Goal: Find specific page/section: Find specific page/section

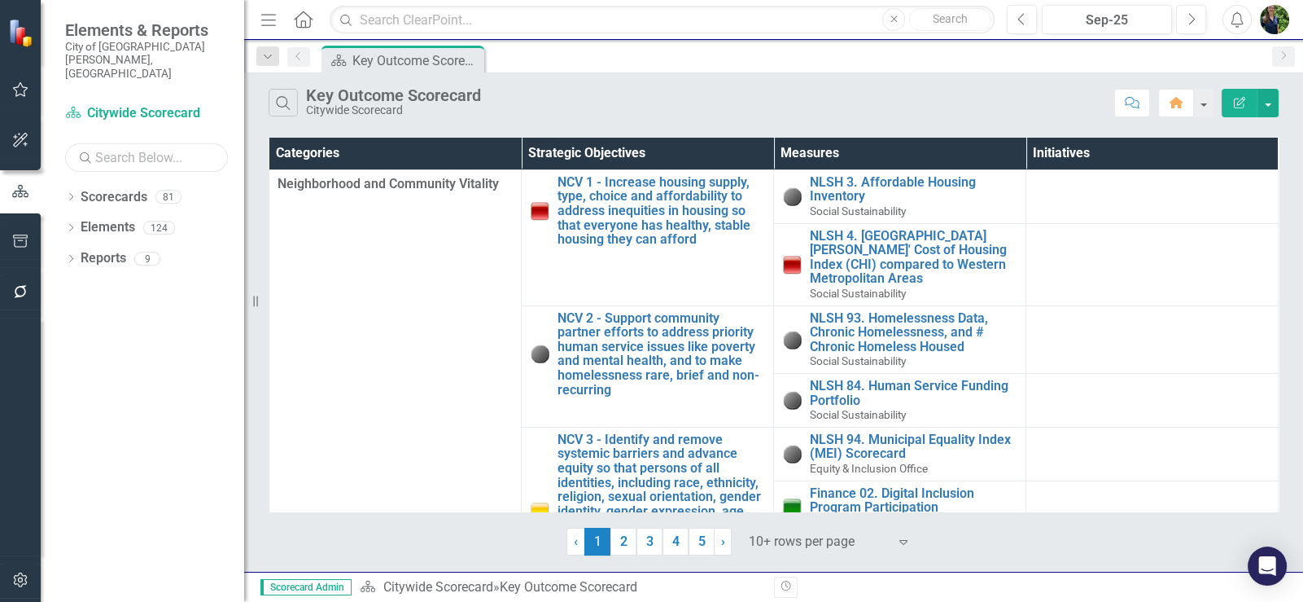
click at [146, 143] on input "text" at bounding box center [146, 157] width 163 height 28
type input ""custom rebate""
click at [134, 143] on input ""custom rebate"" at bounding box center [146, 157] width 163 height 28
click at [18, 92] on icon "button" at bounding box center [20, 89] width 17 height 13
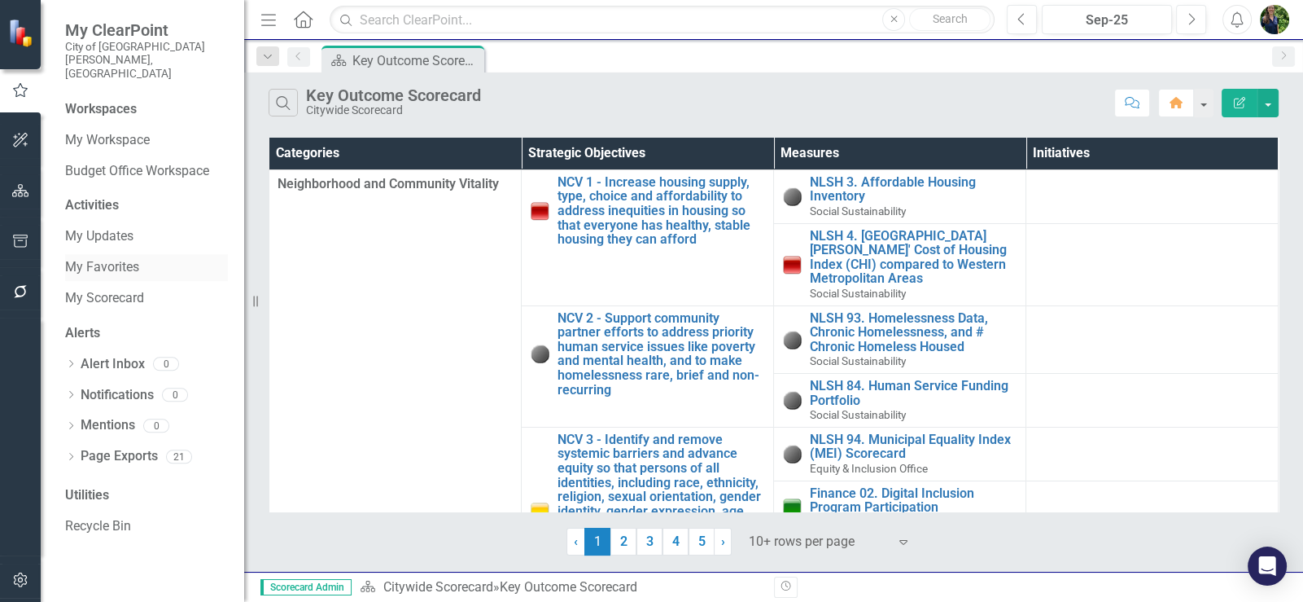
click at [105, 258] on link "My Favorites" at bounding box center [146, 267] width 163 height 19
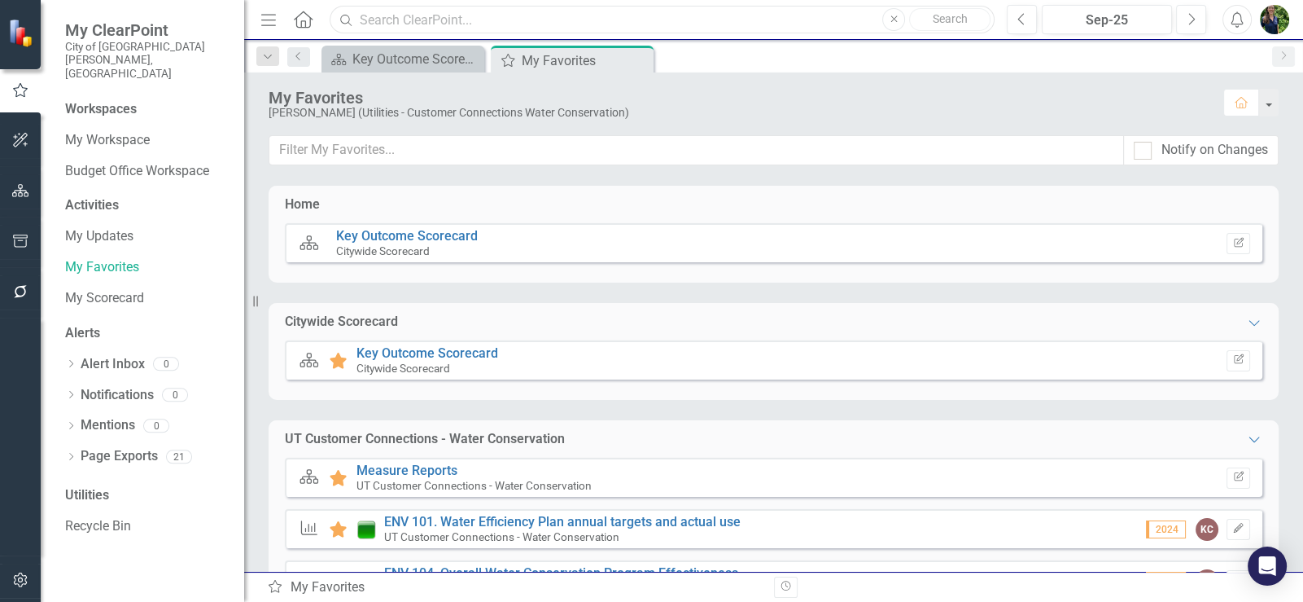
click at [361, 14] on input "text" at bounding box center [662, 20] width 665 height 28
type input ""custom rebates""
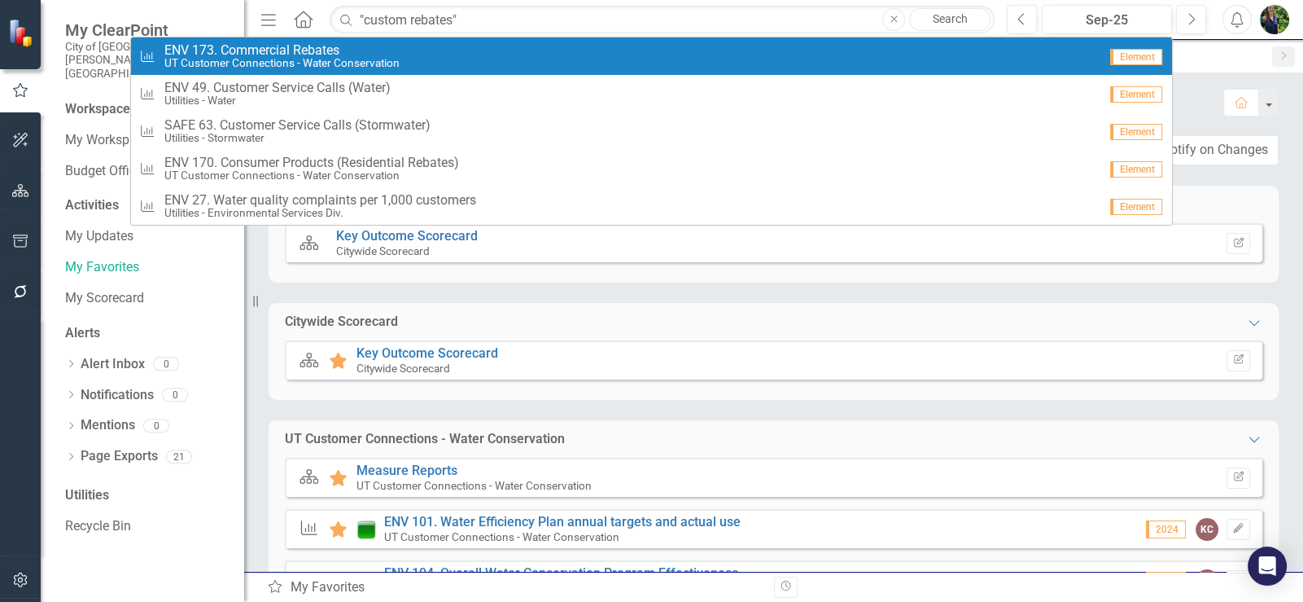
click at [313, 49] on span "ENV 173. Commercial Rebates" at bounding box center [281, 50] width 235 height 15
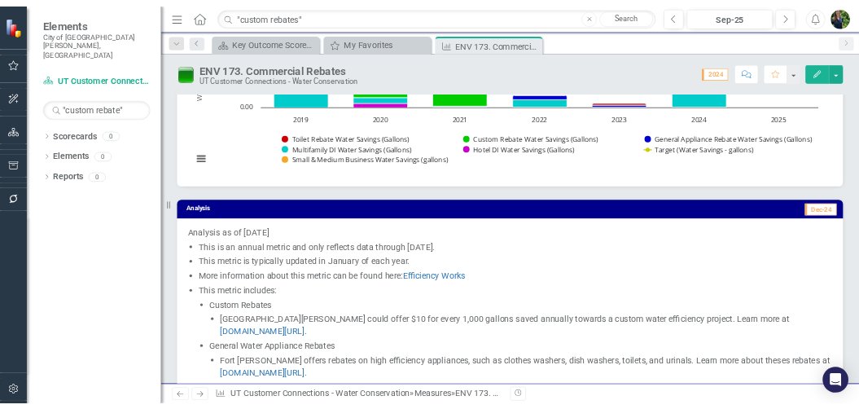
scroll to position [325, 0]
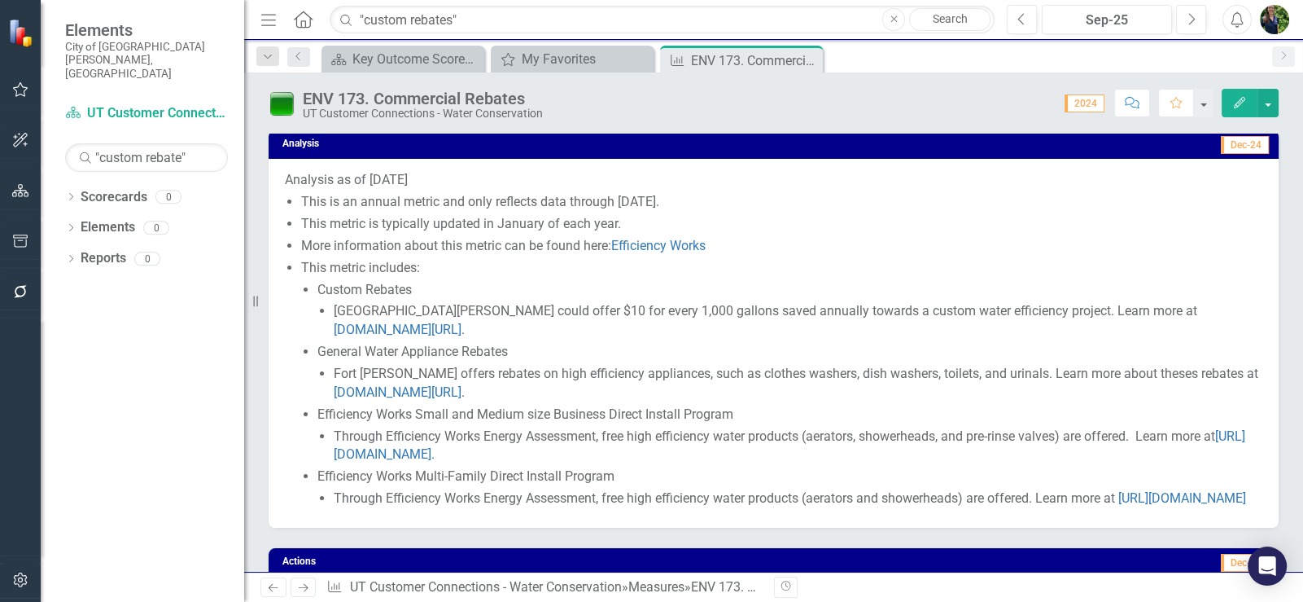
click at [451, 309] on span "[GEOGRAPHIC_DATA][PERSON_NAME] could offer $10 for every 1,000 gallons saved an…" at bounding box center [766, 310] width 864 height 15
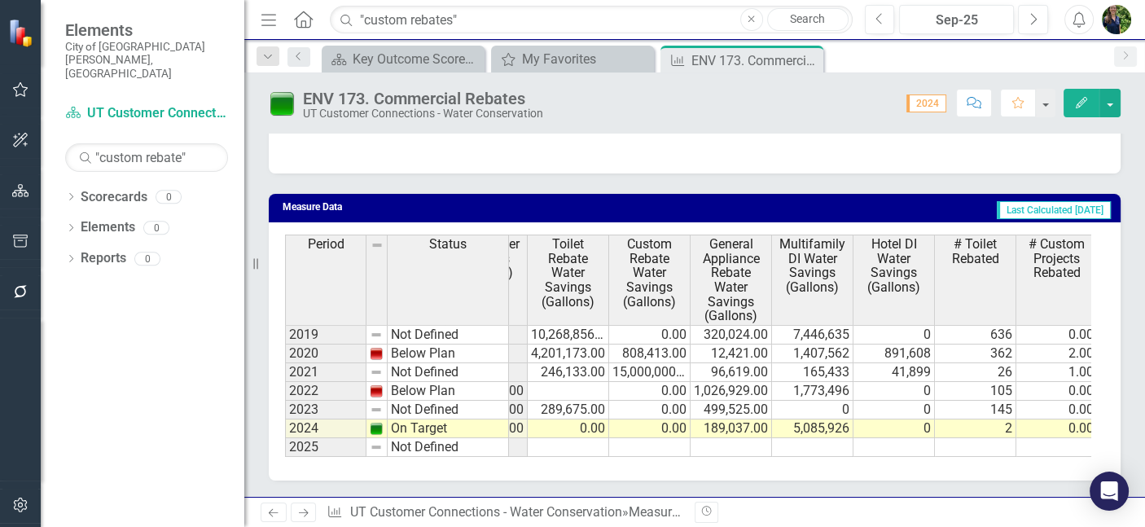
scroll to position [0, 0]
